Goal: Information Seeking & Learning: Learn about a topic

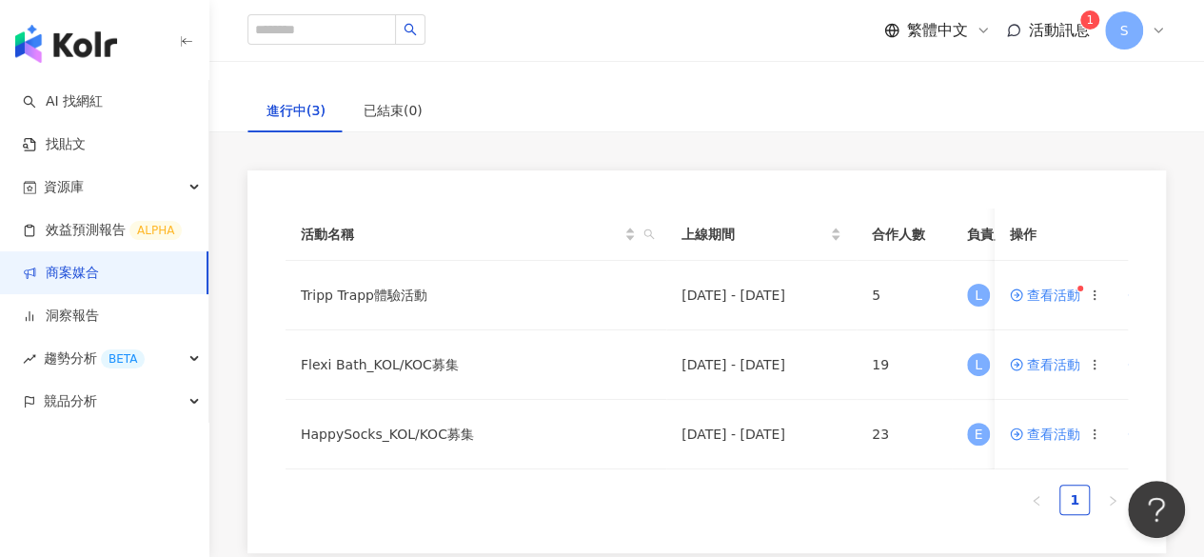
scroll to position [190, 0]
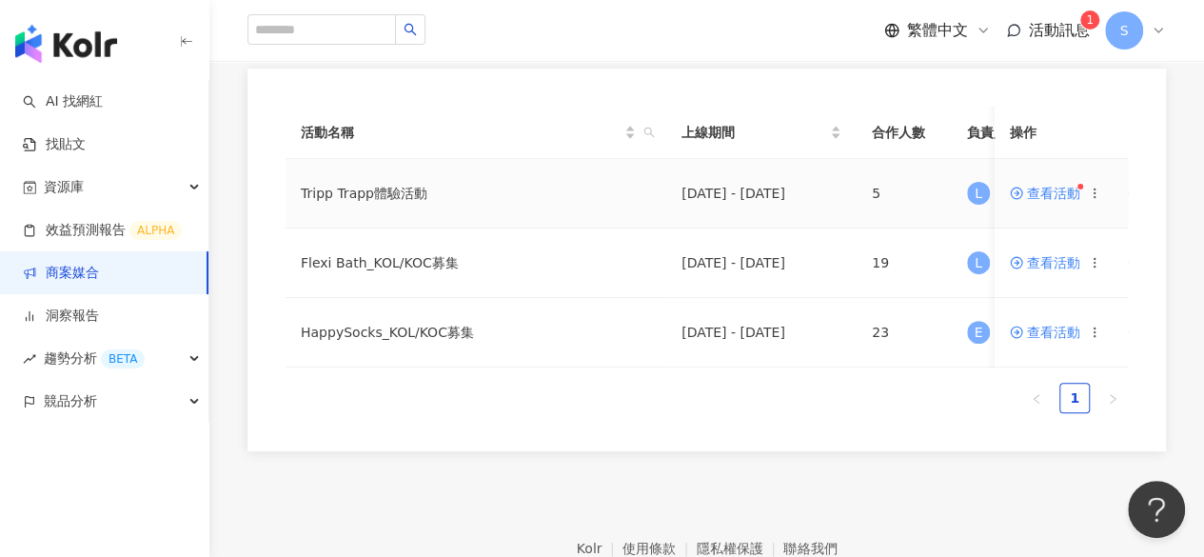
click at [386, 193] on td "Tripp Trapp體驗活動" at bounding box center [475, 193] width 381 height 69
click at [1040, 194] on span "查看活動" at bounding box center [1045, 193] width 70 height 13
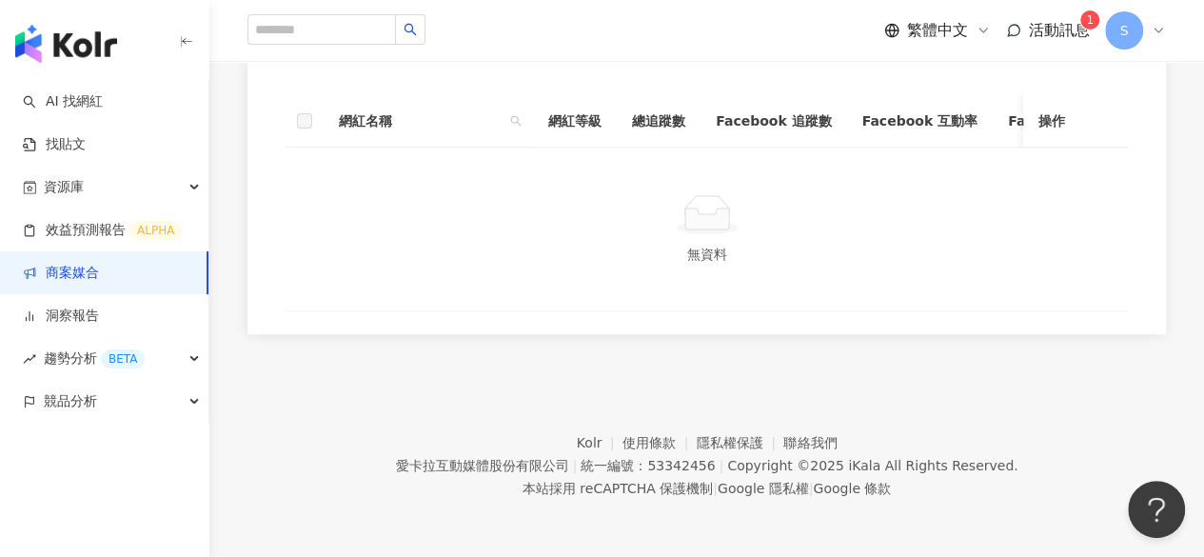
scroll to position [613, 0]
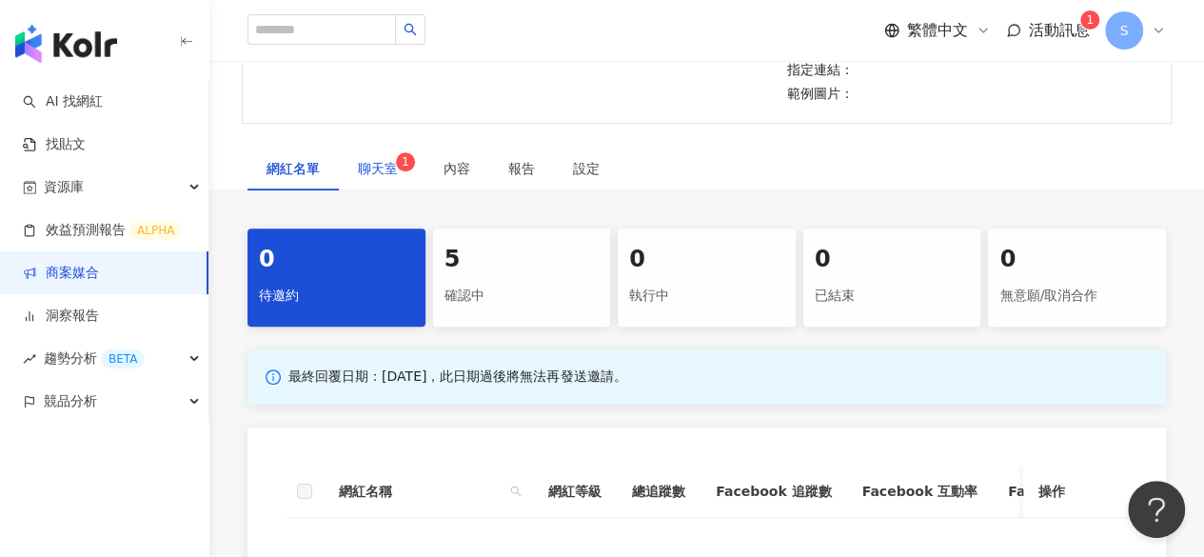
click at [389, 175] on span "聊天室 1" at bounding box center [382, 168] width 48 height 13
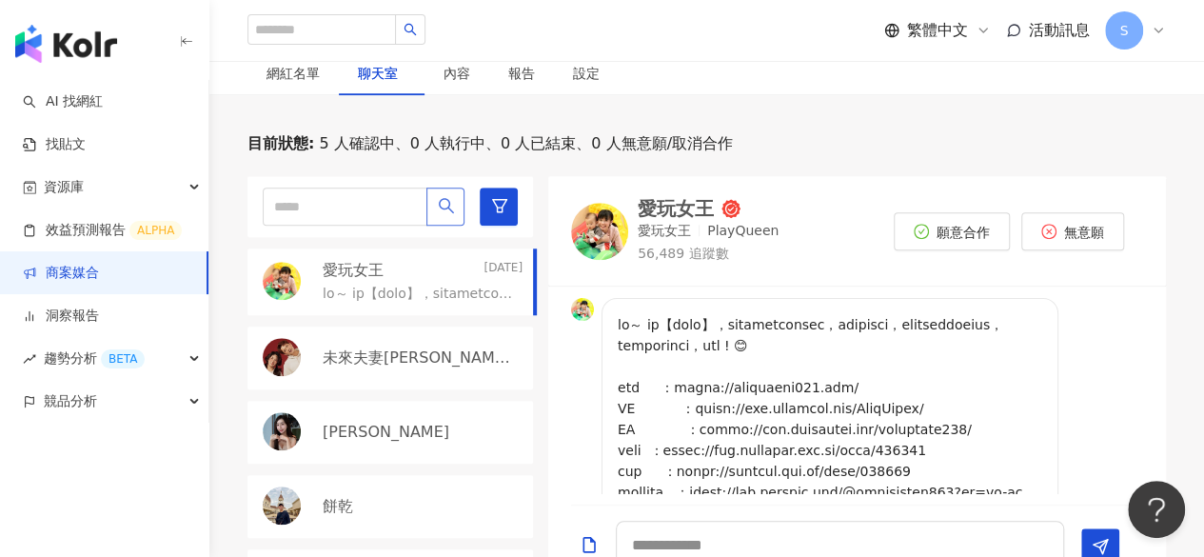
scroll to position [23, 0]
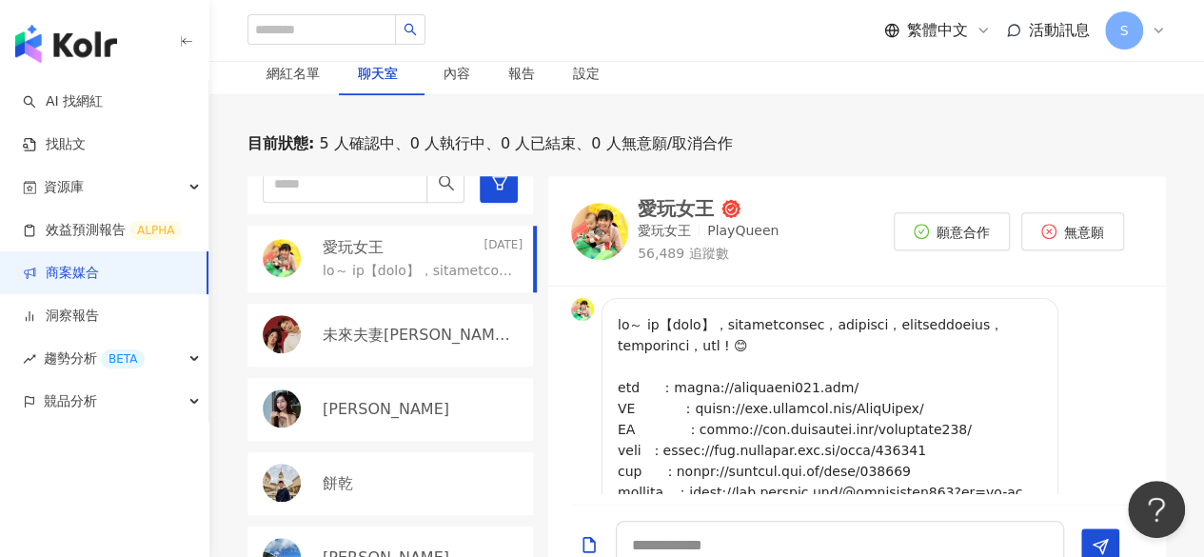
click at [693, 218] on div "愛玩女王" at bounding box center [676, 208] width 76 height 19
click at [686, 264] on p "56,489 追蹤數" at bounding box center [708, 254] width 141 height 19
click at [683, 218] on div "愛玩女王" at bounding box center [676, 208] width 76 height 19
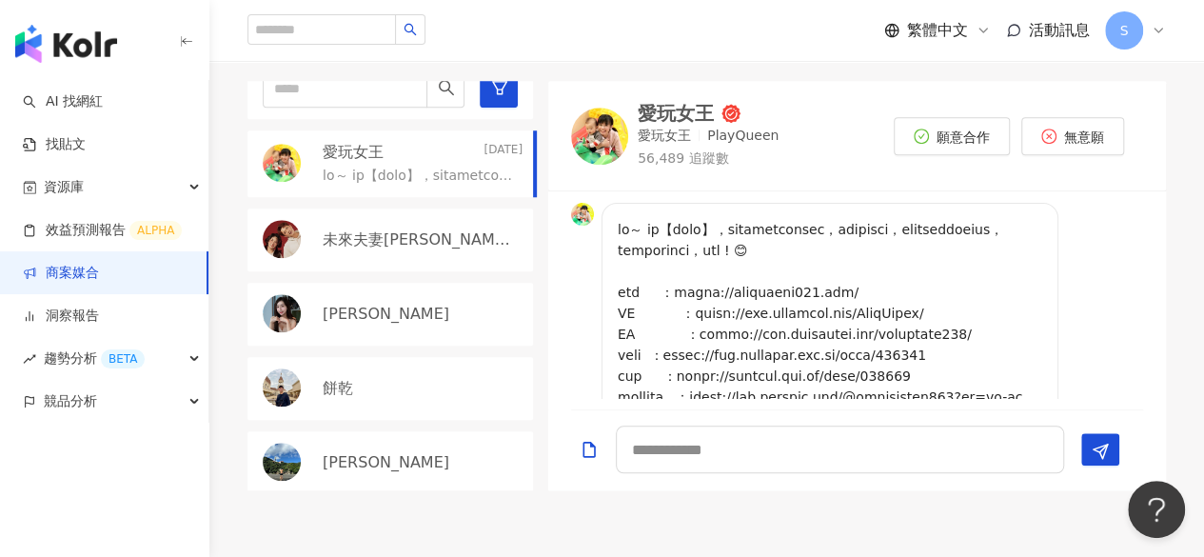
click at [391, 250] on p "未來夫妻Monica & Kim" at bounding box center [421, 239] width 196 height 21
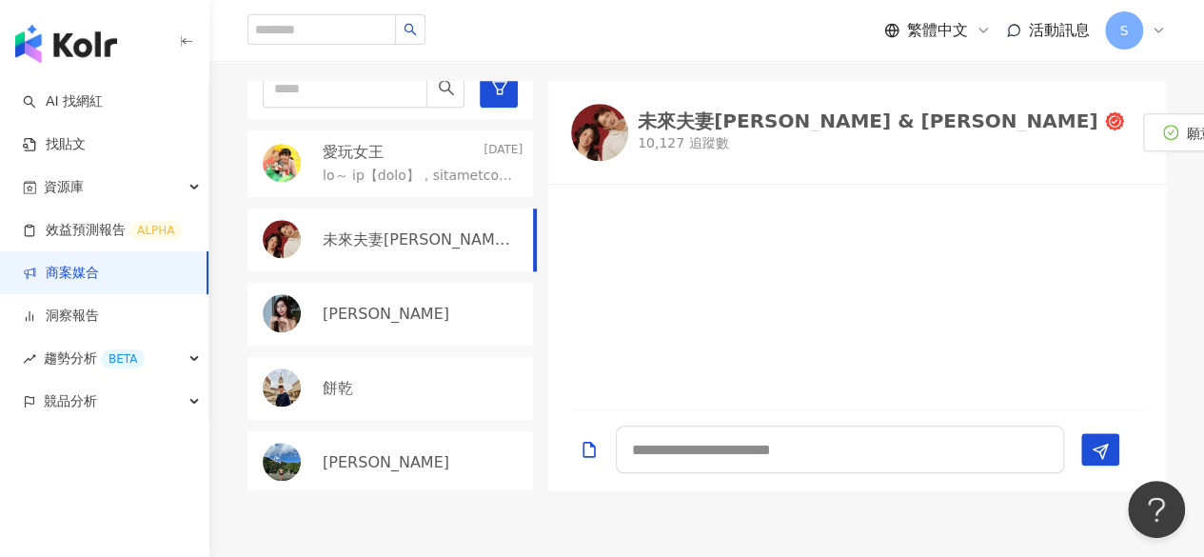
click at [740, 130] on div "未來夫妻Monica & Kim" at bounding box center [868, 120] width 460 height 19
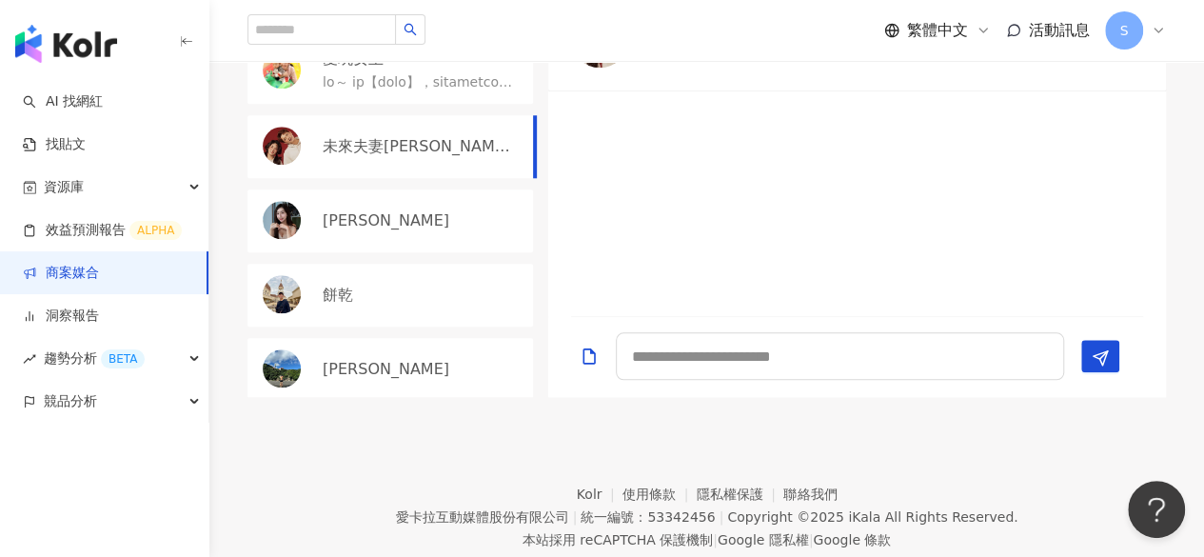
scroll to position [898, 0]
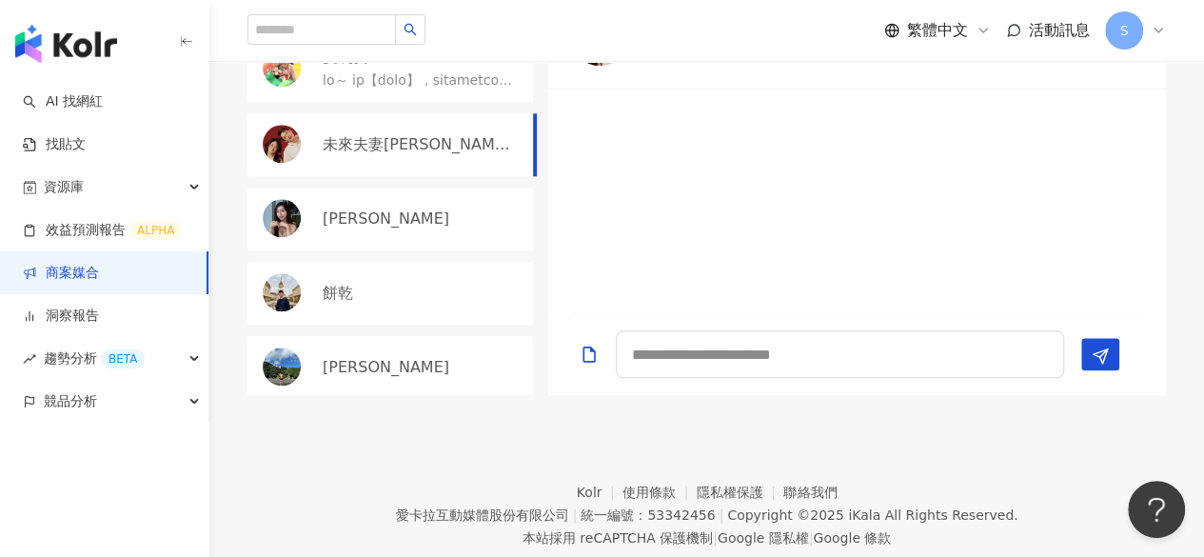
click at [362, 229] on p "米雪 Michelle" at bounding box center [386, 218] width 127 height 21
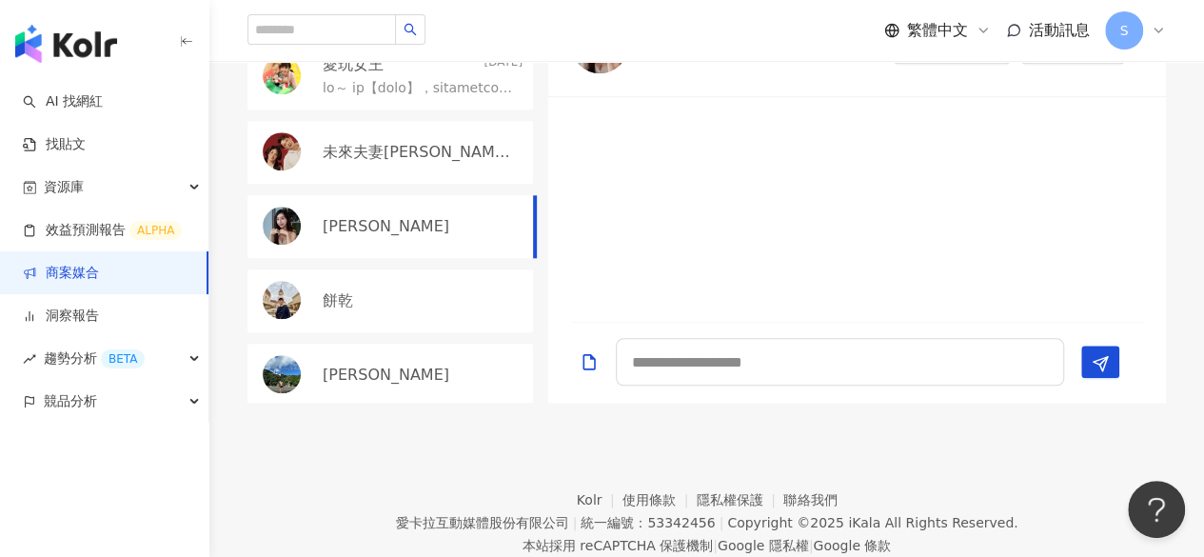
scroll to position [803, 0]
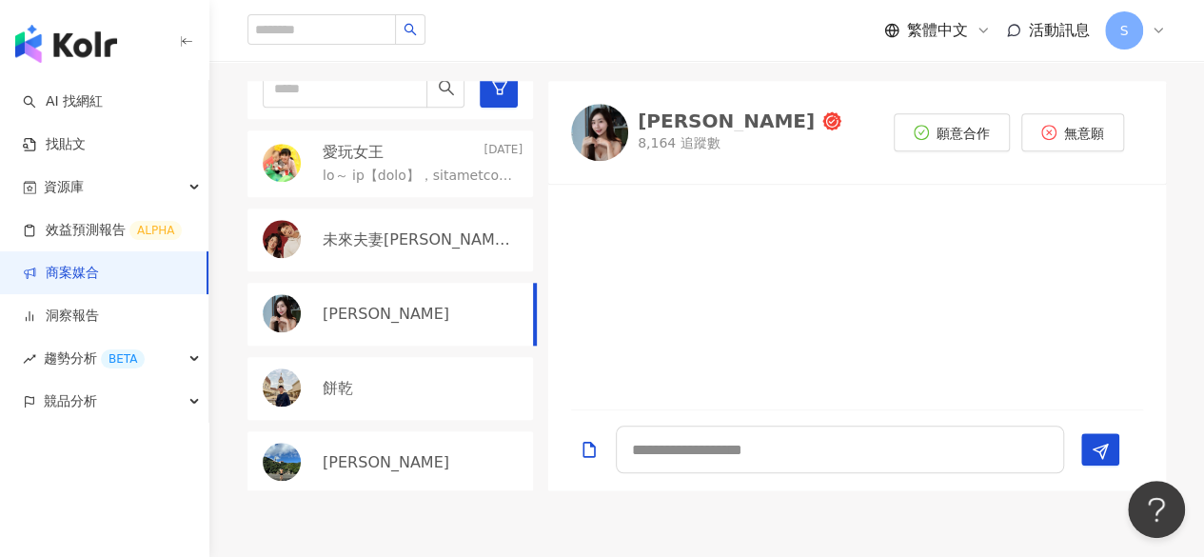
click at [698, 130] on div "米雪 Michelle" at bounding box center [726, 120] width 177 height 19
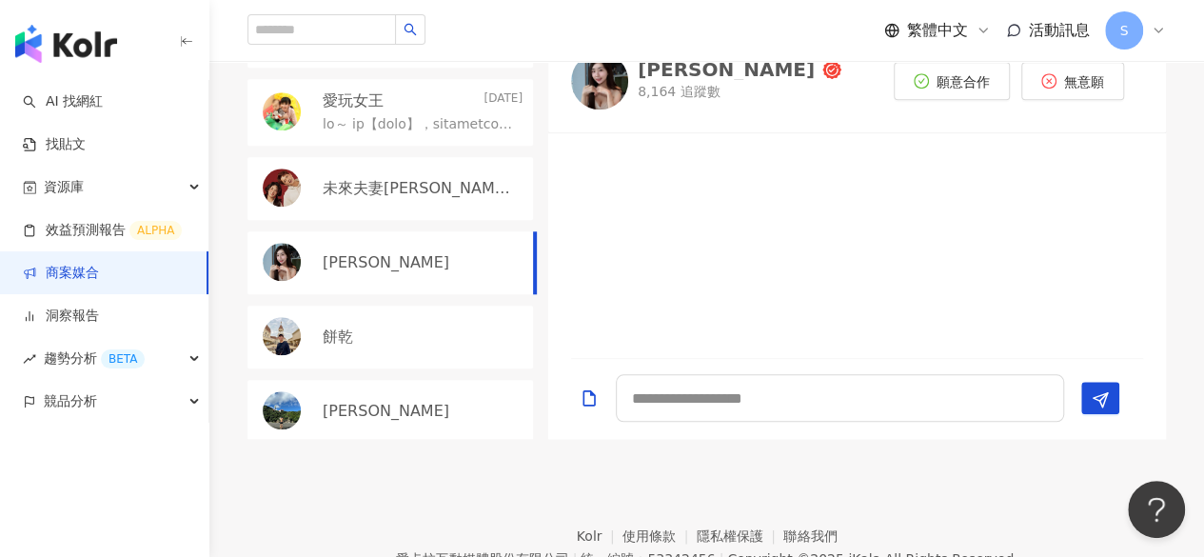
scroll to position [898, 0]
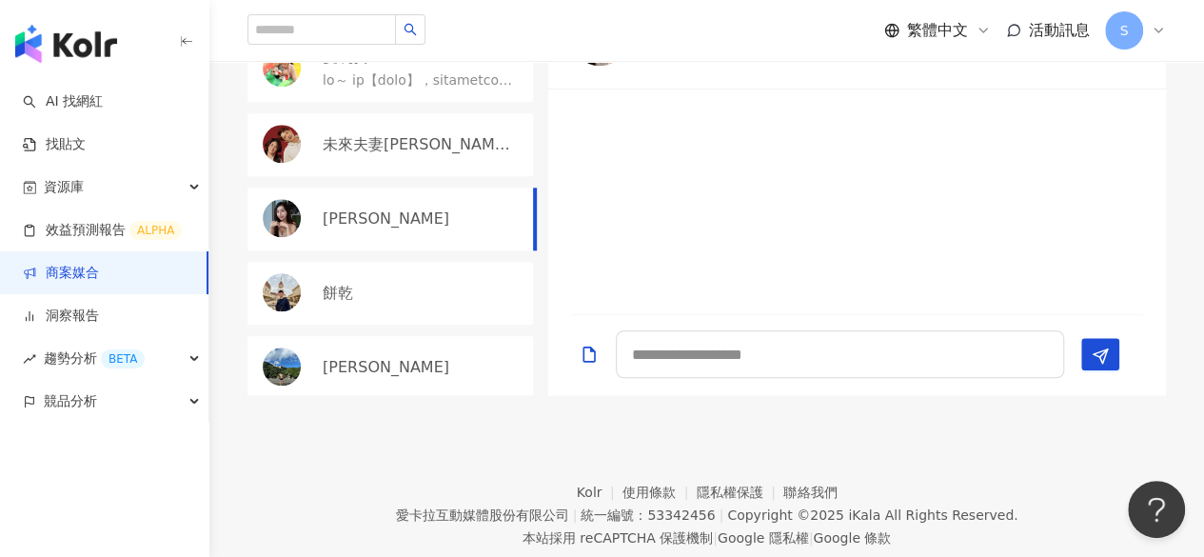
click at [337, 304] on p "餅乾" at bounding box center [338, 293] width 30 height 21
click at [679, 50] on p "cookie_0709" at bounding box center [680, 40] width 84 height 19
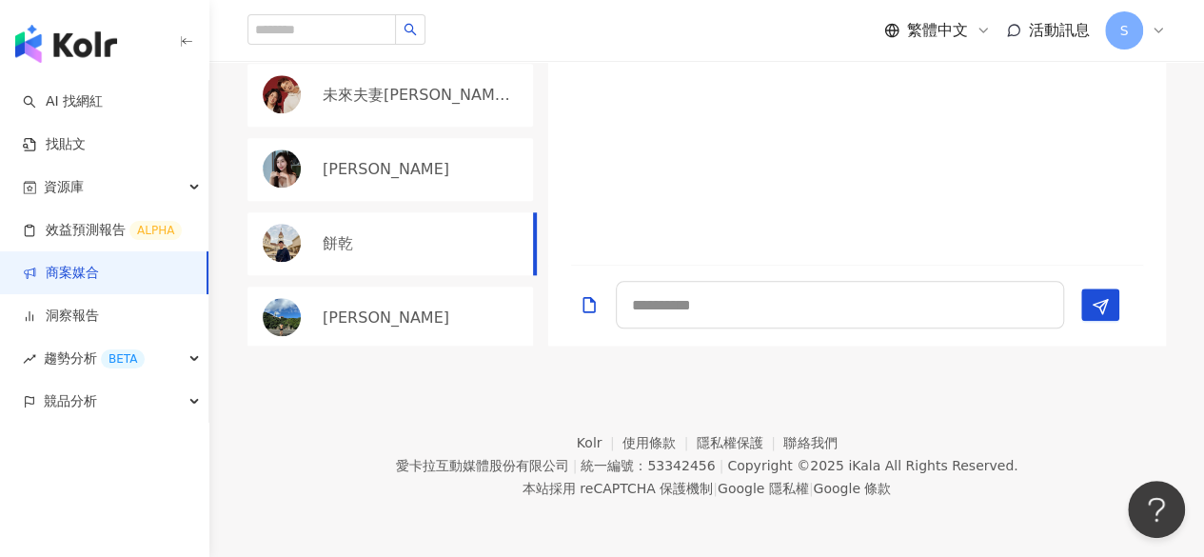
scroll to position [1135, 0]
drag, startPoint x: 343, startPoint y: 312, endPoint x: 372, endPoint y: 296, distance: 33.6
click at [344, 312] on p "陳昱誠" at bounding box center [386, 317] width 127 height 21
click at [351, 318] on p "陳昱誠" at bounding box center [386, 317] width 127 height 21
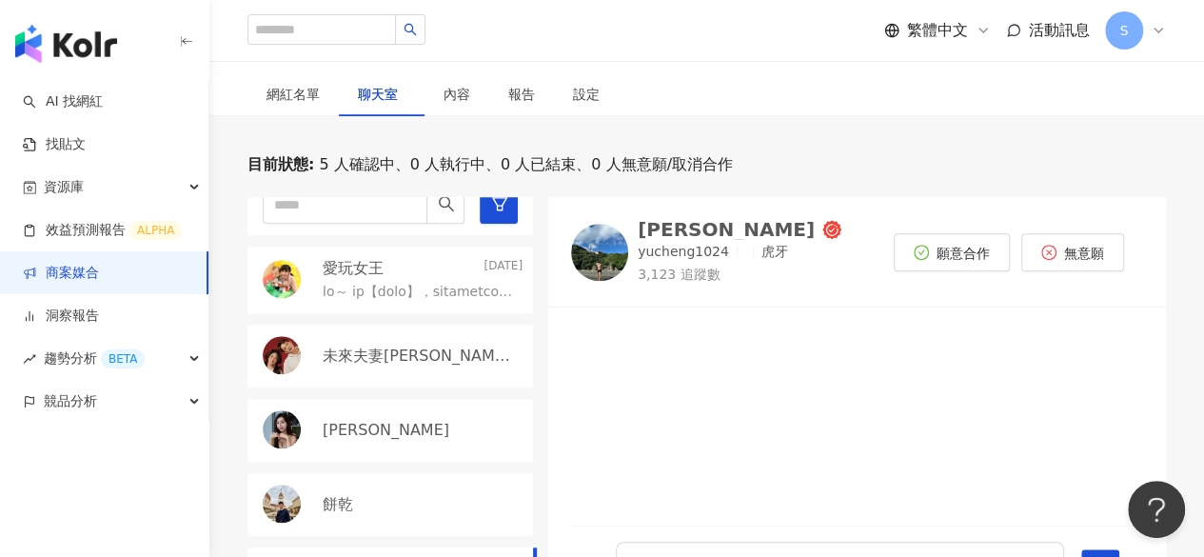
scroll to position [659, 0]
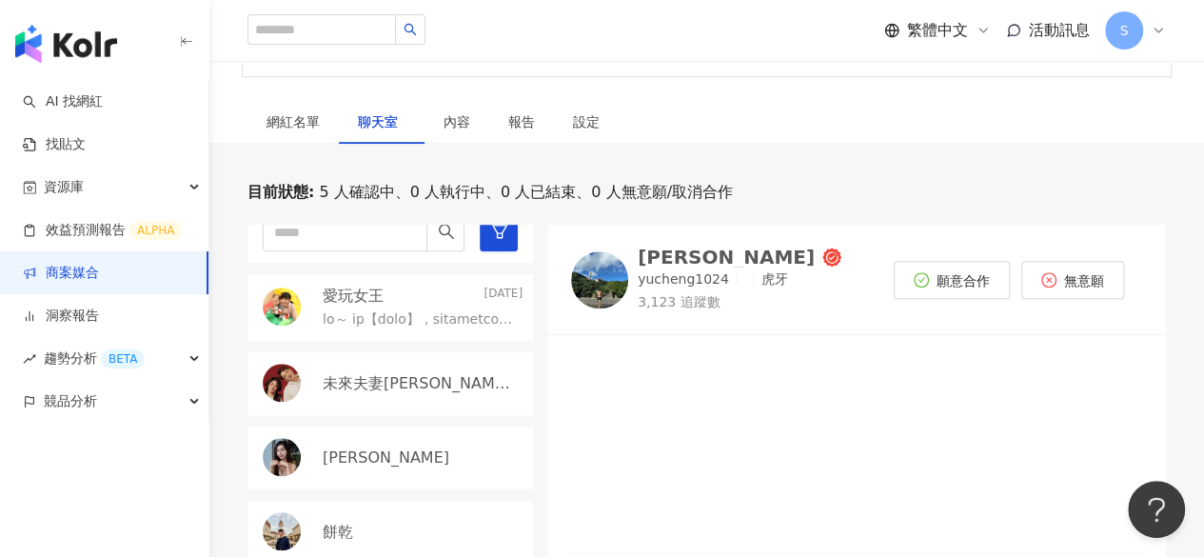
click at [666, 266] on div "陳昱誠" at bounding box center [726, 256] width 177 height 19
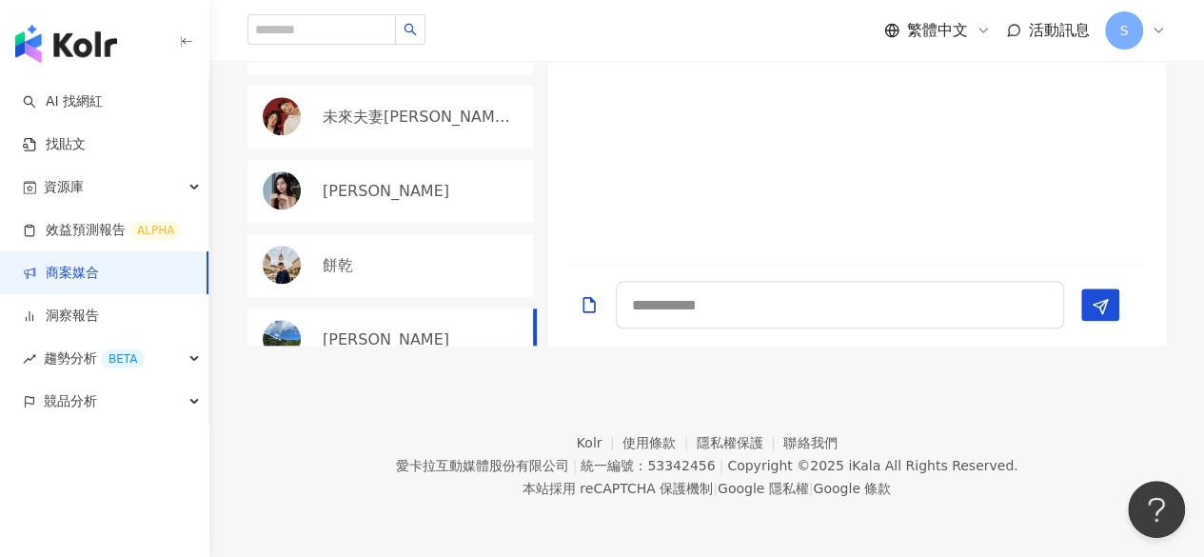
scroll to position [0, 0]
click at [387, 128] on p "未來夫妻Monica & Kim" at bounding box center [421, 118] width 196 height 21
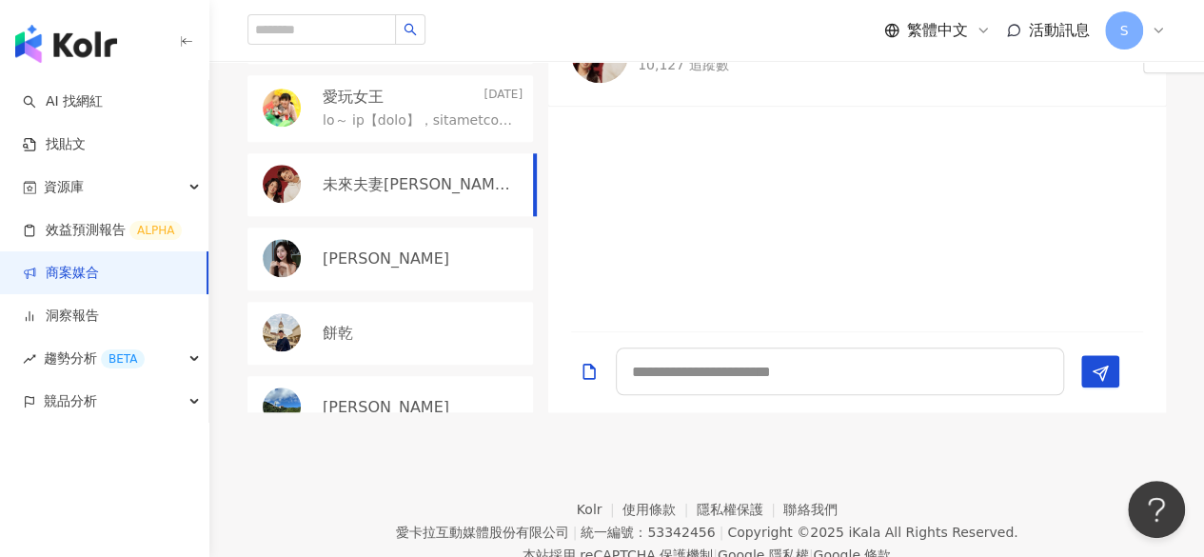
scroll to position [850, 0]
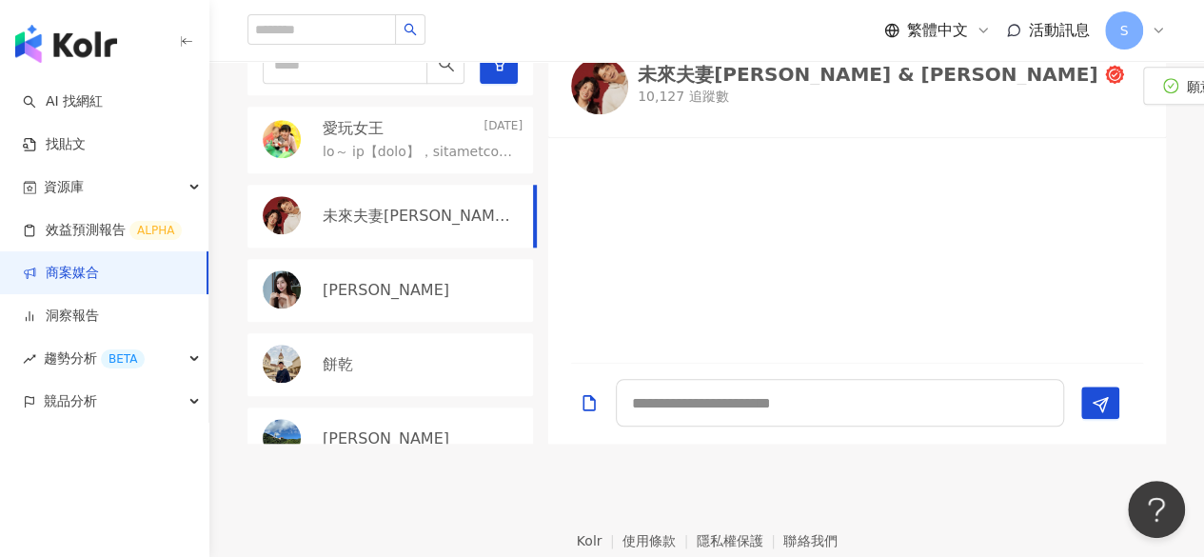
click at [661, 84] on div "未來夫妻Monica & Kim" at bounding box center [868, 74] width 460 height 19
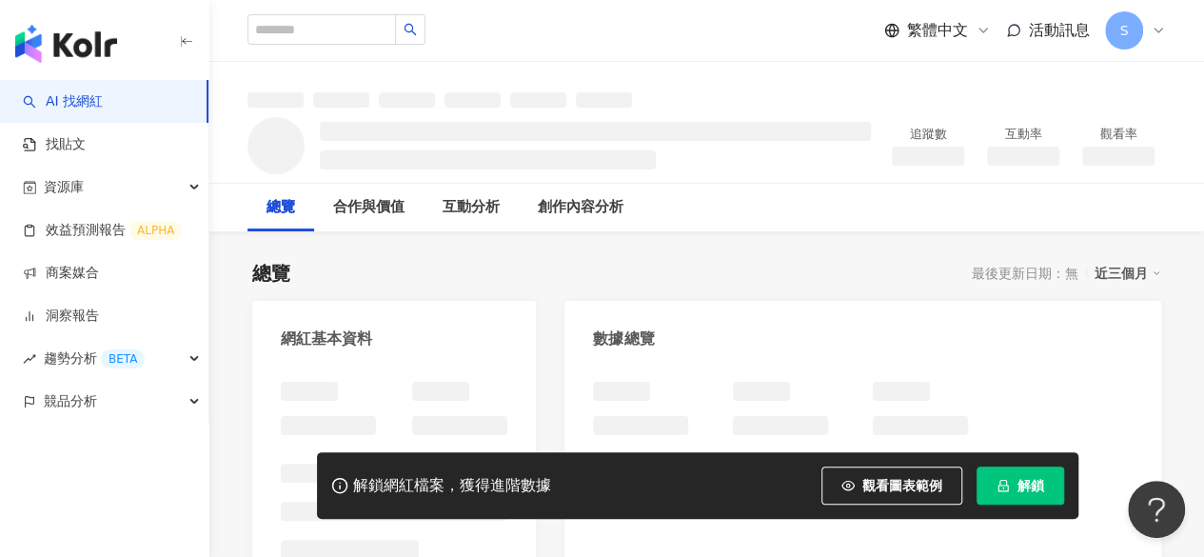
click at [356, 328] on div "網紅基本資料" at bounding box center [326, 338] width 91 height 21
click at [358, 328] on div "網紅基本資料" at bounding box center [326, 338] width 91 height 21
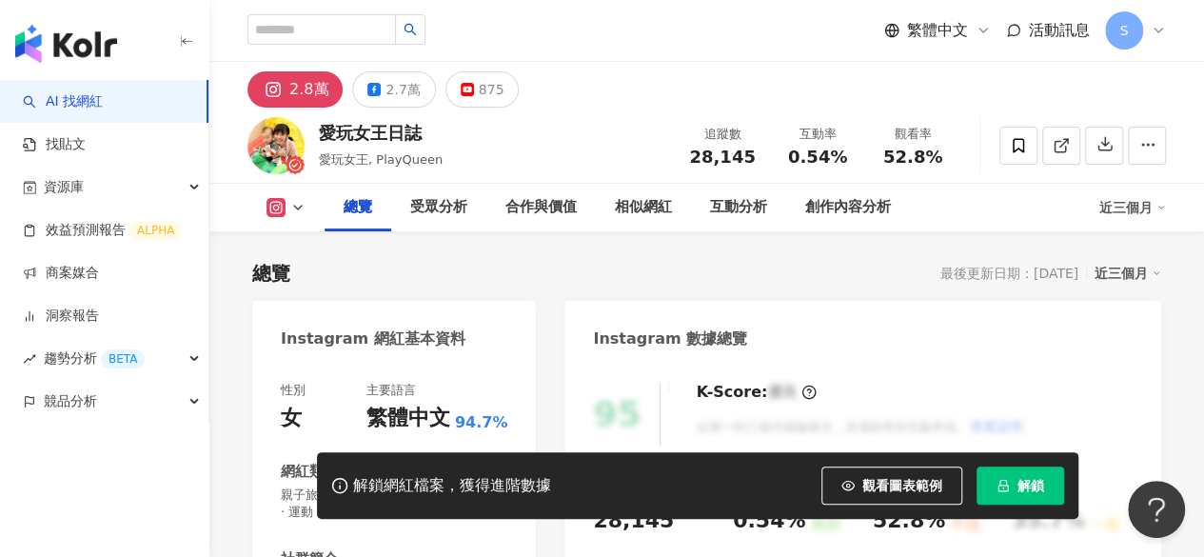
scroll to position [381, 0]
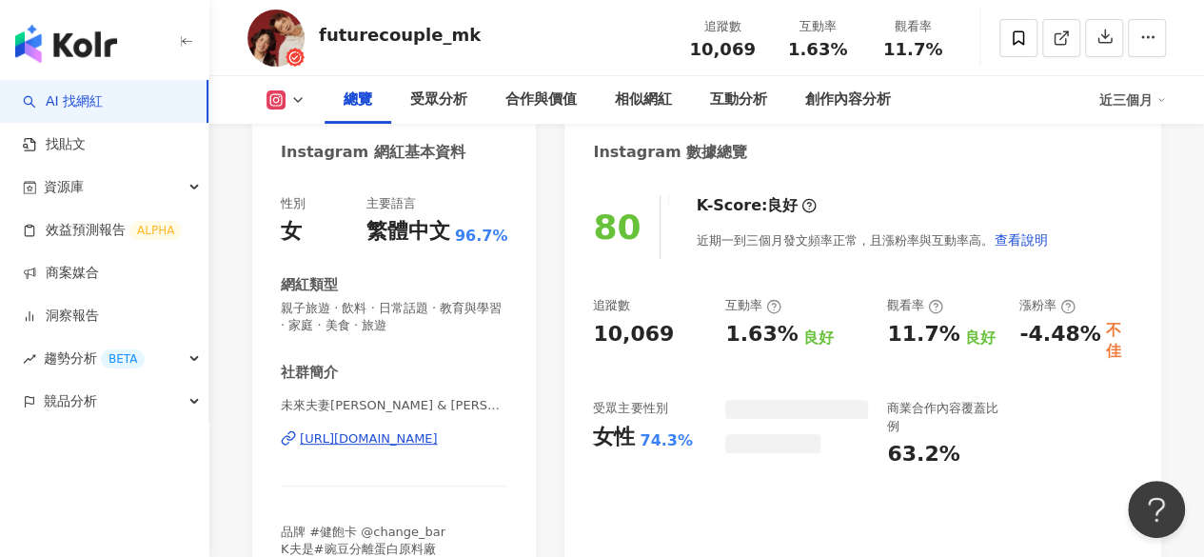
scroll to position [381, 0]
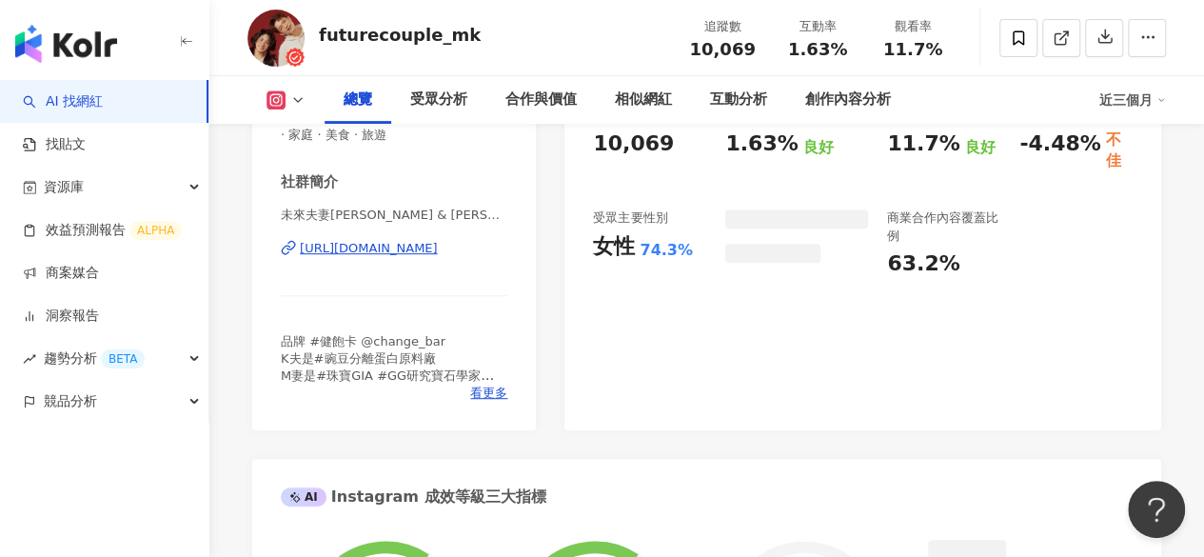
click div "[URL][DOMAIN_NAME]"
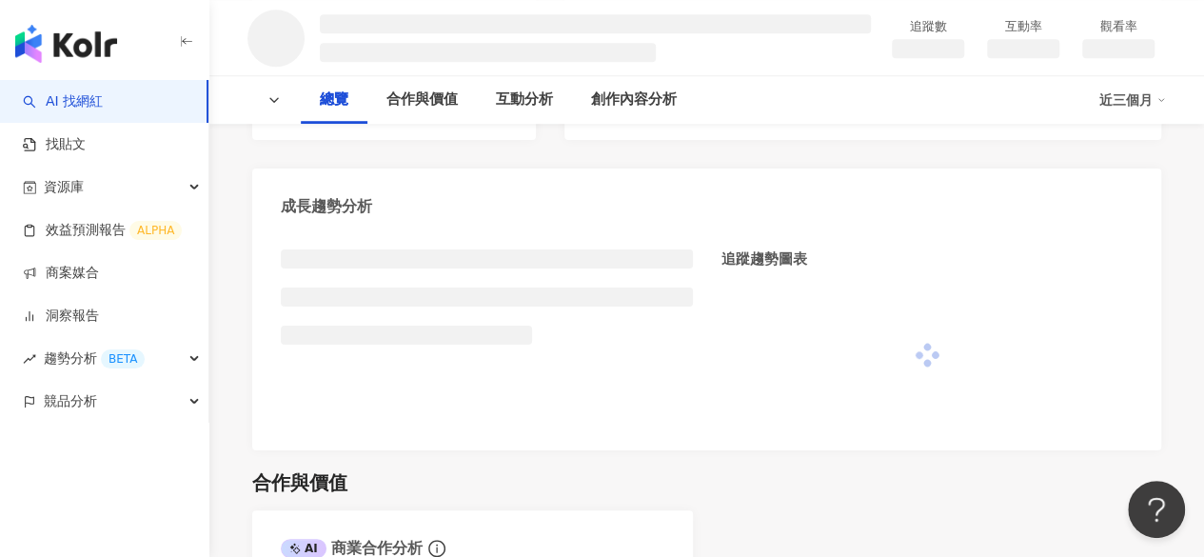
scroll to position [666, 0]
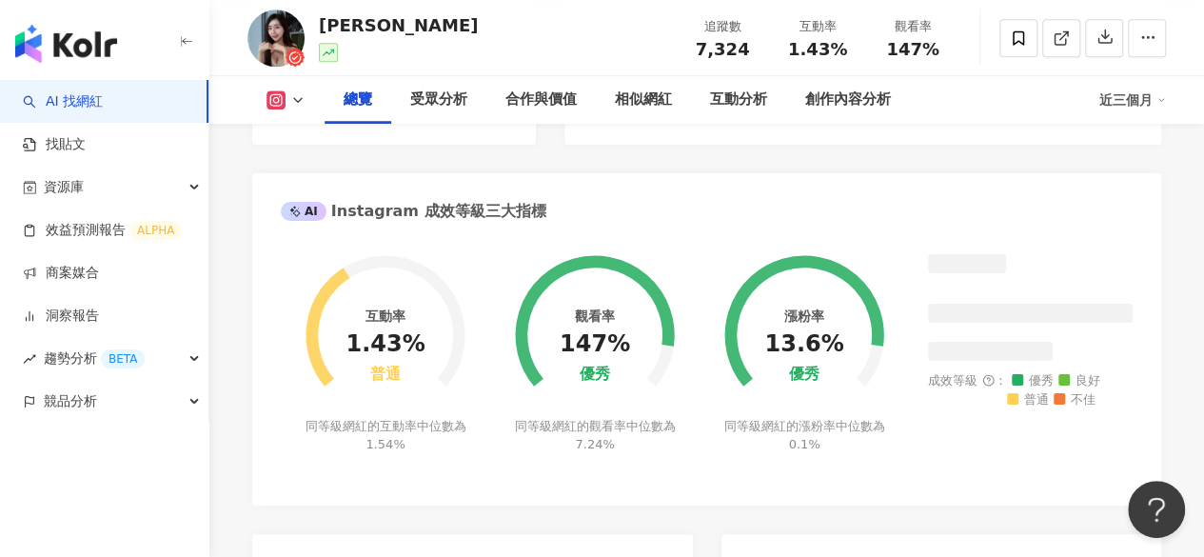
click at [455, 293] on div "總覽 最後更新日期：[DATE] 解鎖最新數據 近三個月 Instagram 網紅基本資料 性別 女 主要語言 繁體中文 95.8% 網紅類型 營養與保健 ·…" at bounding box center [706, 354] width 909 height 1559
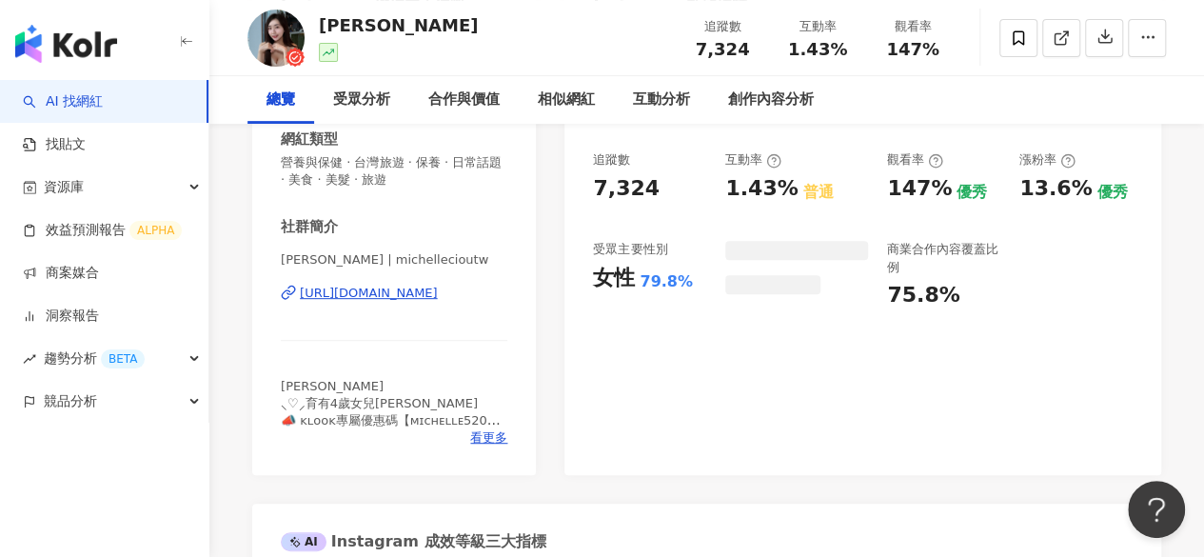
click at [438, 298] on div "[URL][DOMAIN_NAME]" at bounding box center [369, 293] width 138 height 17
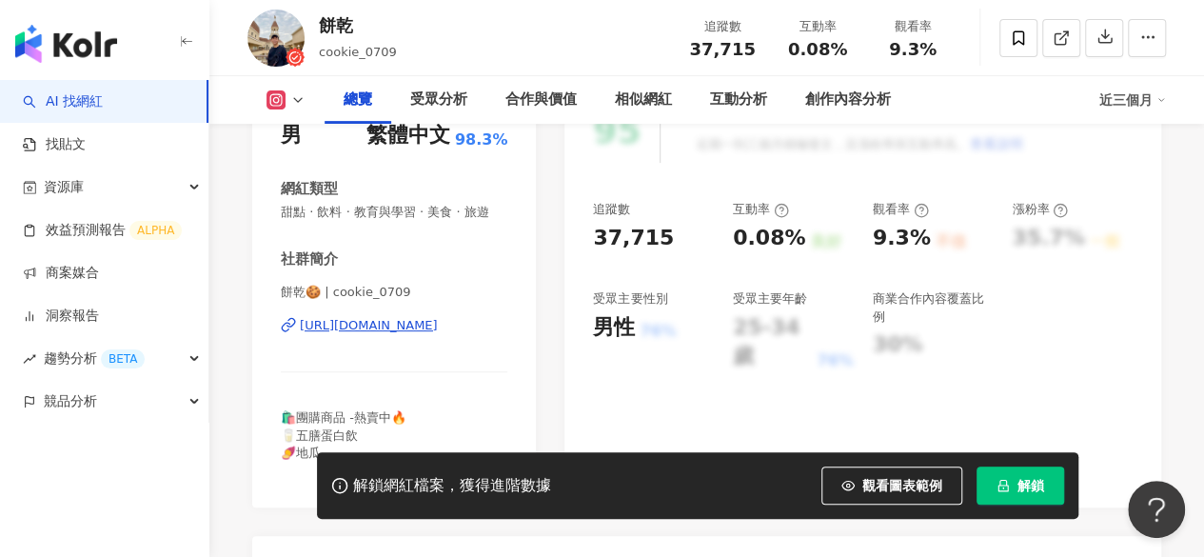
scroll to position [285, 0]
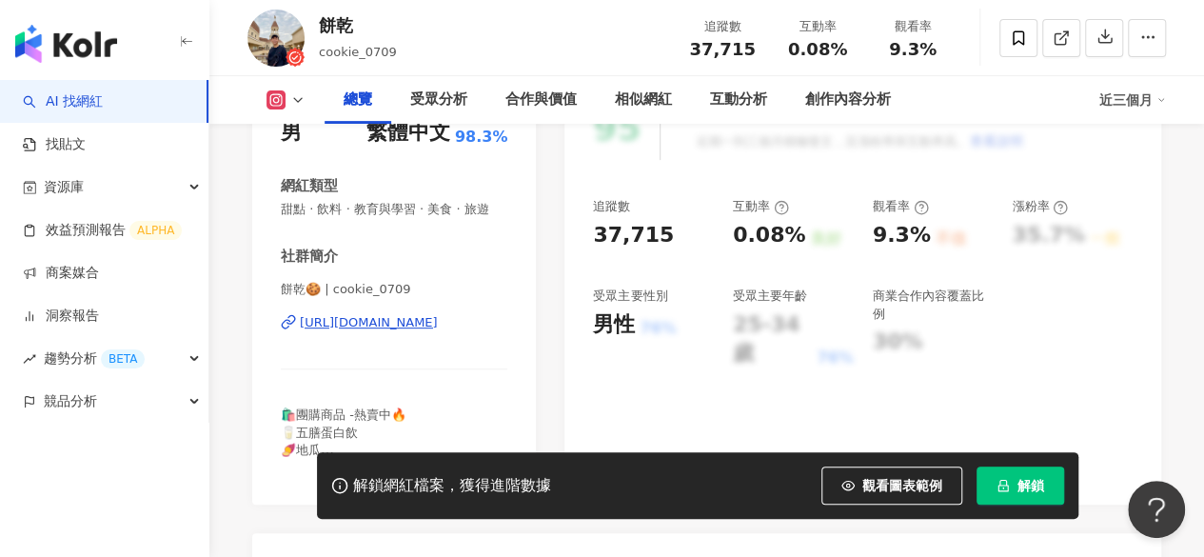
click at [438, 331] on div "https://www.instagram.com/cookie_0709/" at bounding box center [369, 322] width 138 height 17
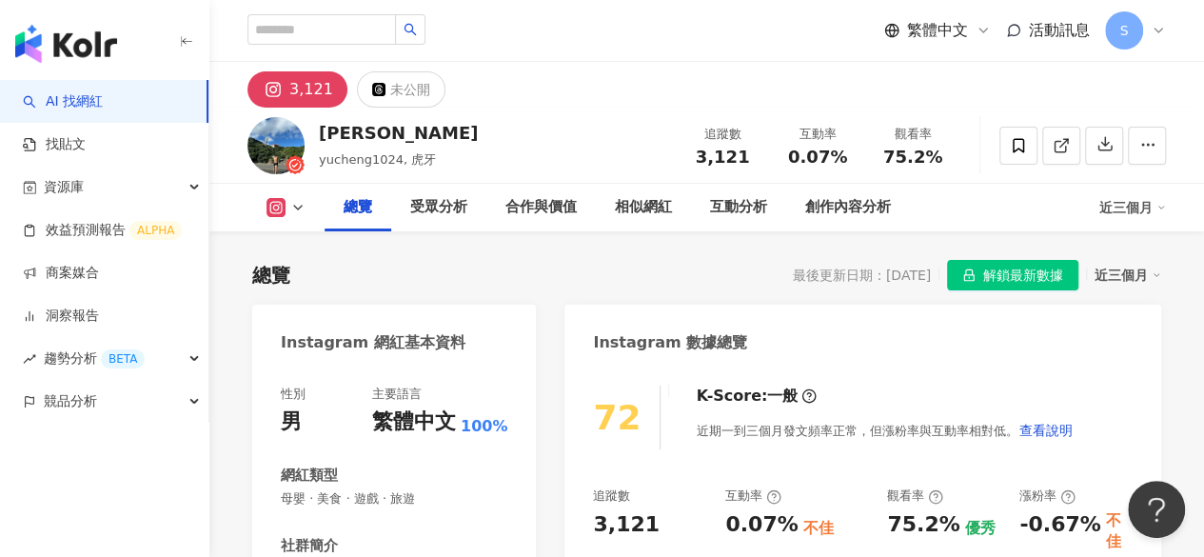
scroll to position [381, 0]
